Goal: Information Seeking & Learning: Learn about a topic

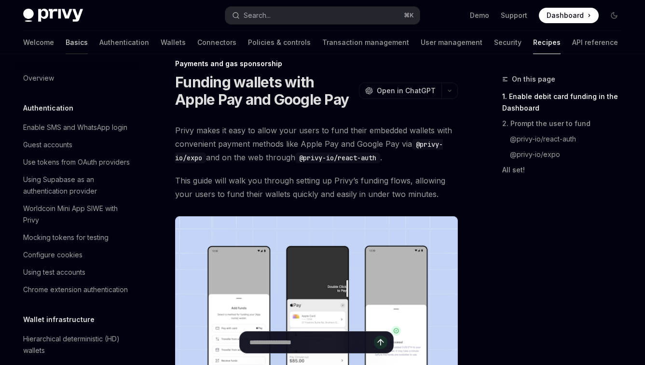
click at [66, 41] on link "Basics" at bounding box center [77, 42] width 22 height 23
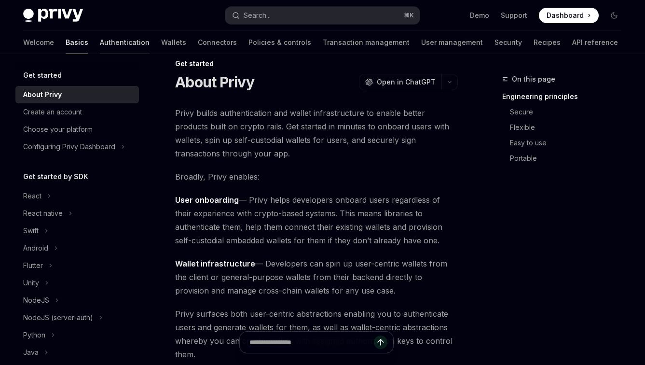
click at [100, 40] on link "Authentication" at bounding box center [125, 42] width 50 height 23
type textarea "*"
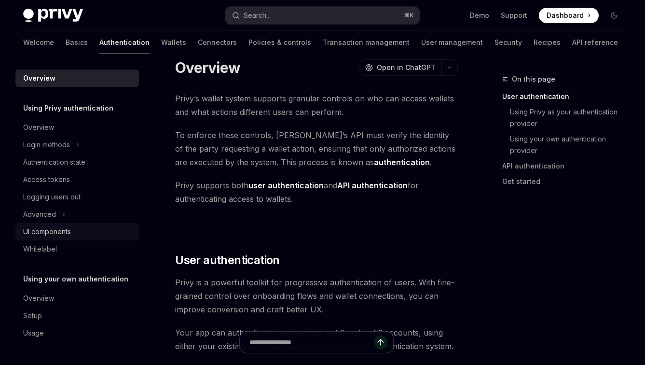
scroll to position [17, 0]
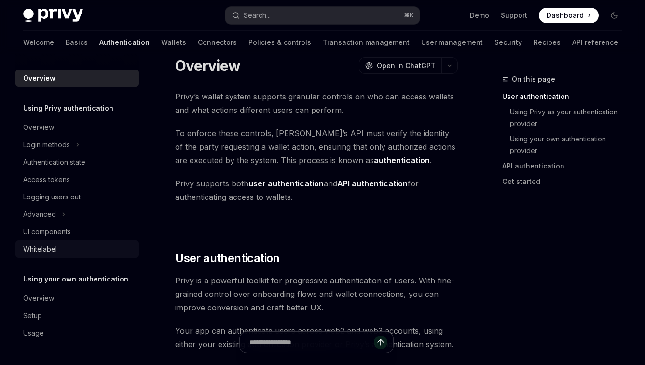
click at [65, 244] on div "Whitelabel" at bounding box center [78, 249] width 110 height 12
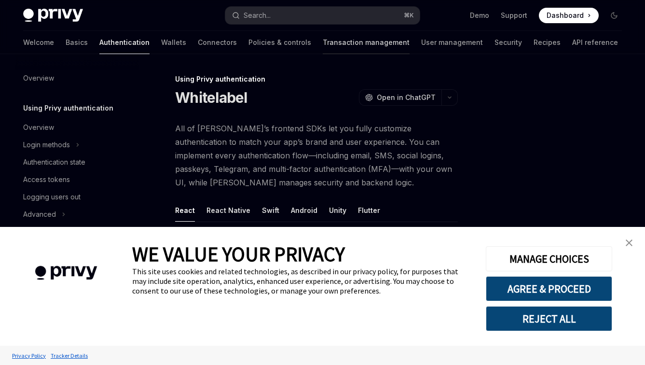
click at [342, 45] on link "Transaction management" at bounding box center [366, 42] width 87 height 23
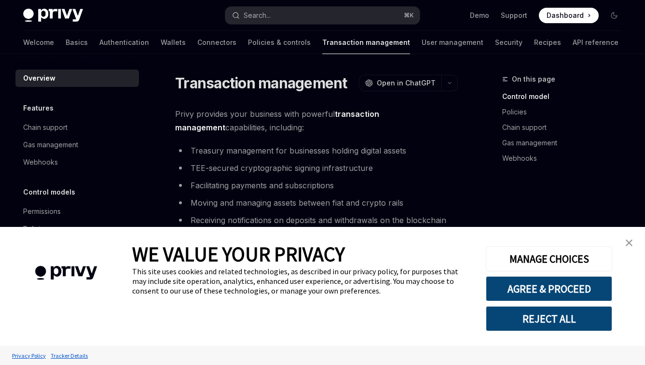
click at [629, 241] on img "close banner" at bounding box center [628, 242] width 7 height 7
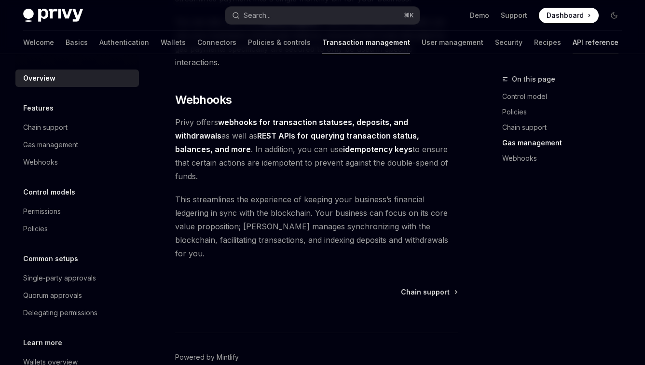
click at [572, 44] on link "API reference" at bounding box center [595, 42] width 46 height 23
type textarea "*"
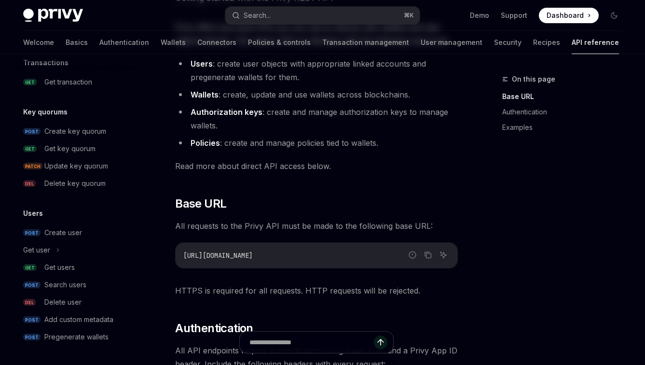
scroll to position [120, 0]
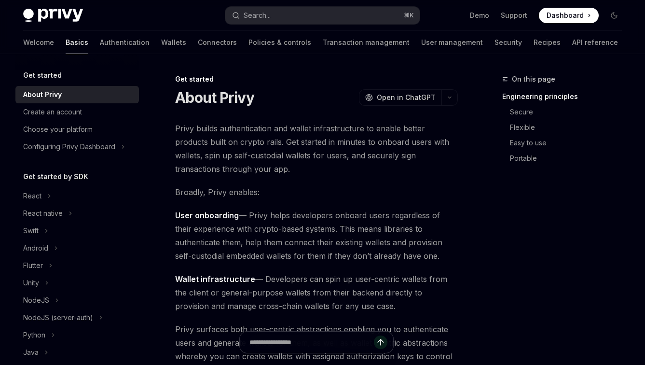
type textarea "*"
